Goal: Complete application form

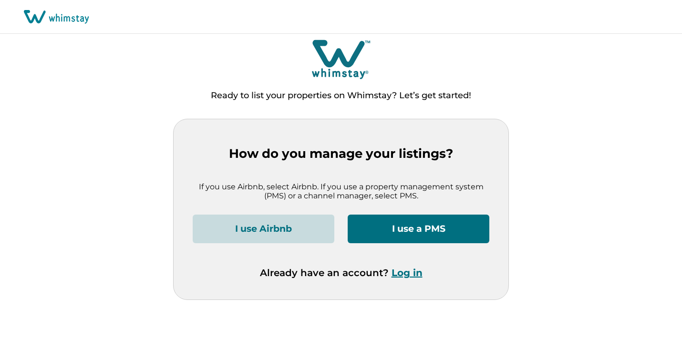
click at [424, 235] on button "I use a PMS" at bounding box center [419, 229] width 142 height 29
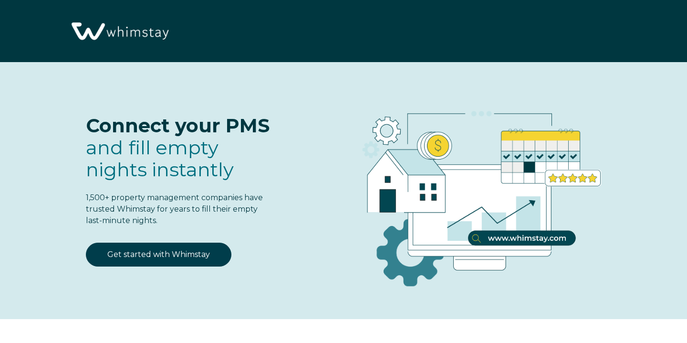
select select "ZA"
select select "Standard"
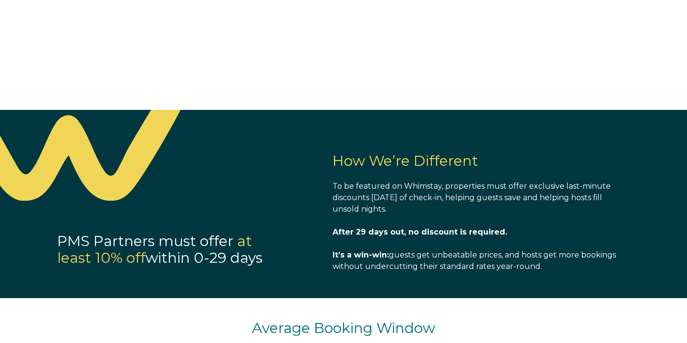
scroll to position [64, 0]
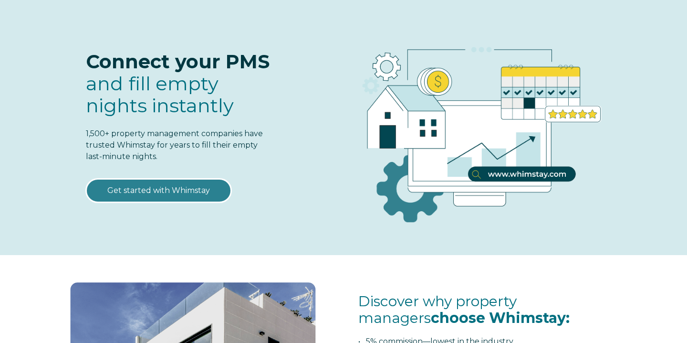
click at [184, 190] on link "Get started with Whimstay" at bounding box center [159, 190] width 146 height 24
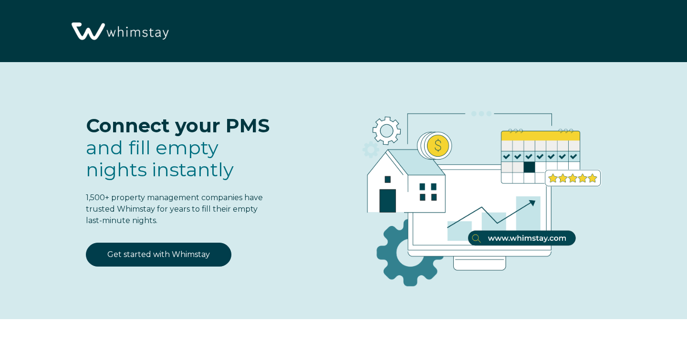
select select "ZA"
select select "Standard"
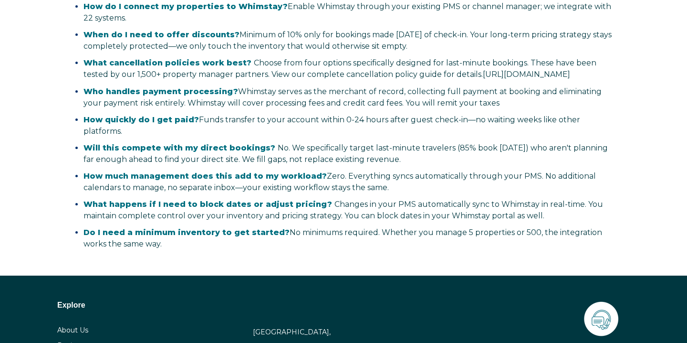
scroll to position [1932, 0]
